Goal: Find specific page/section

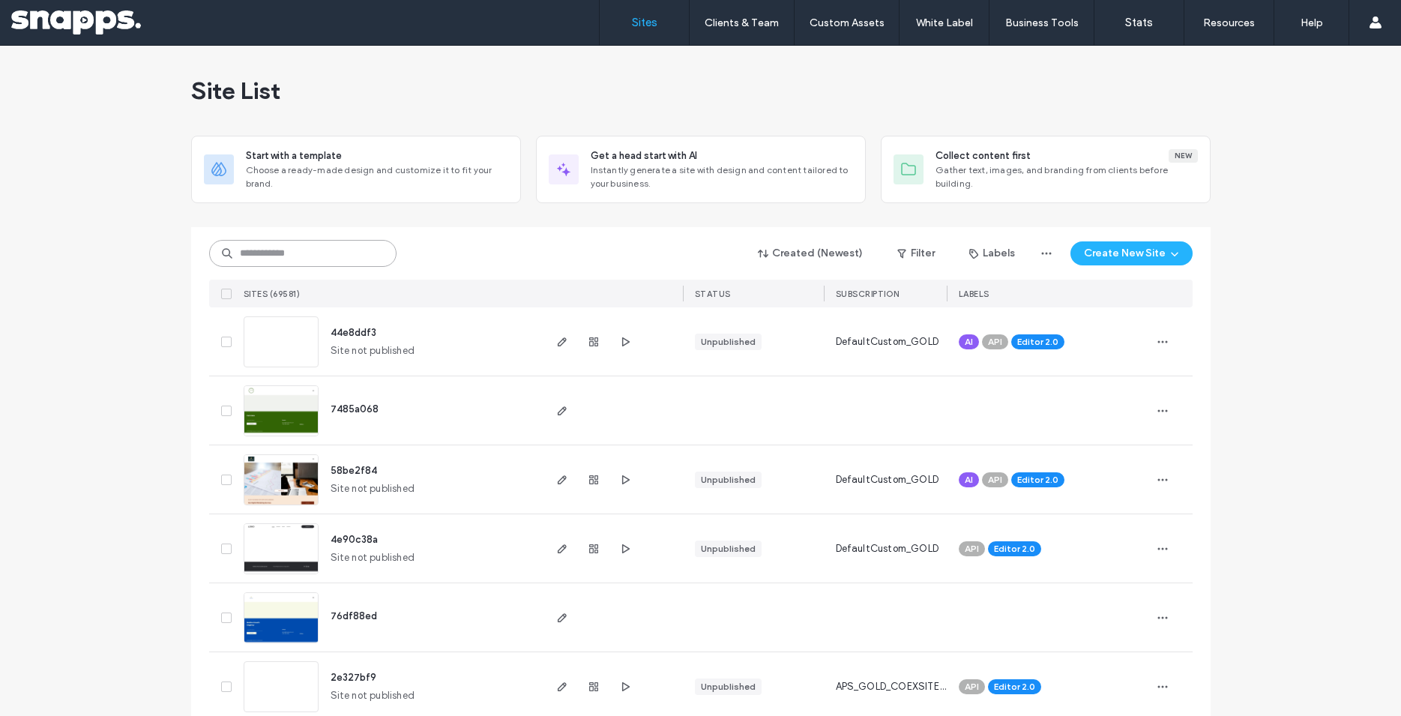
click at [292, 247] on input at bounding box center [302, 253] width 187 height 27
paste input "**********"
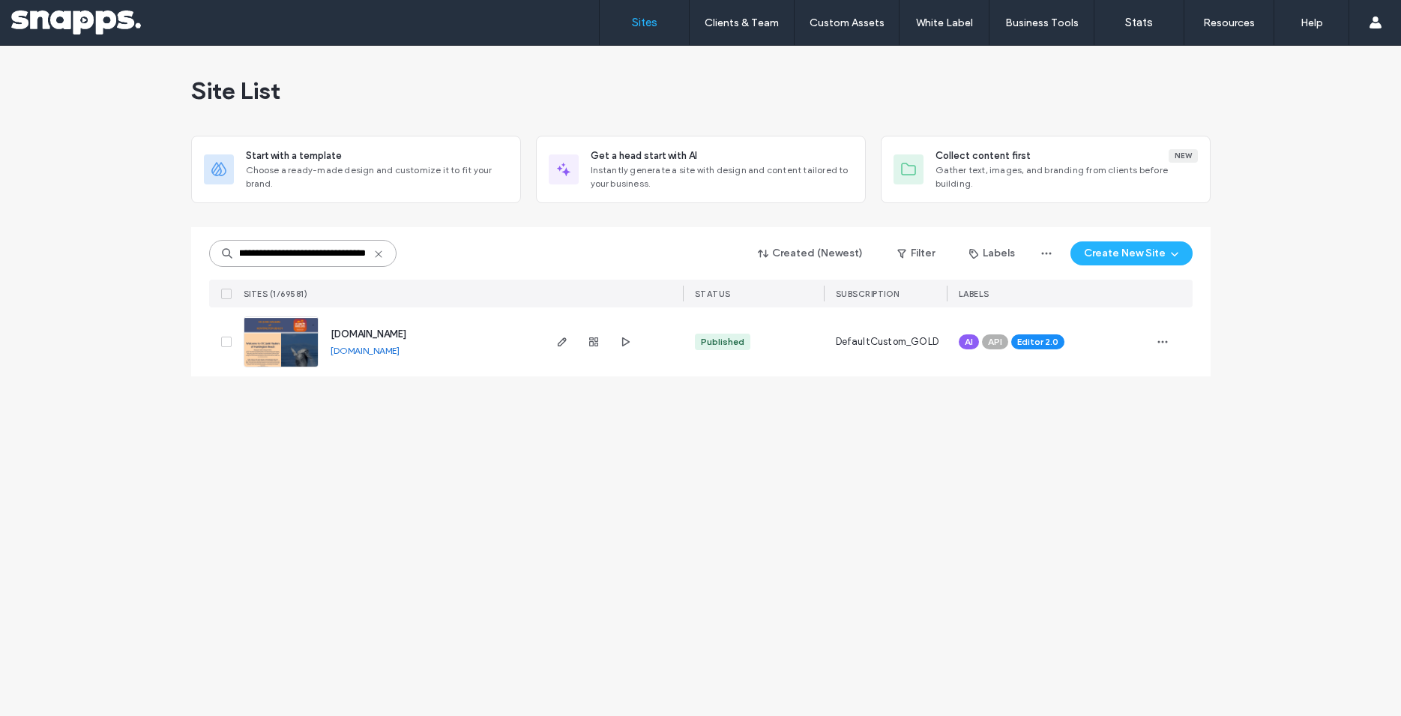
type input "**********"
click at [555, 339] on span "button" at bounding box center [562, 342] width 18 height 18
